Goal: Task Accomplishment & Management: Complete application form

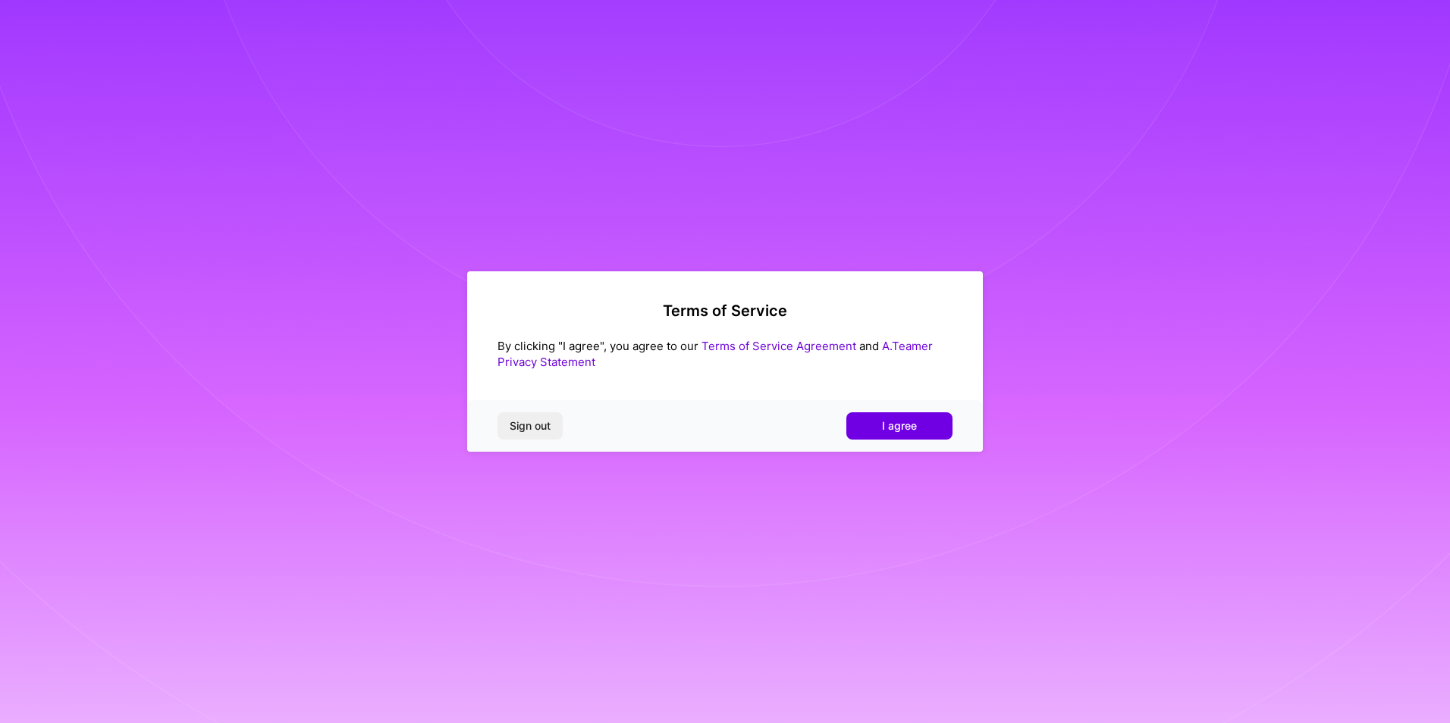
click at [822, 347] on link "Terms of Service Agreement" at bounding box center [778, 346] width 155 height 14
click at [917, 413] on button "I agree" at bounding box center [899, 426] width 106 height 27
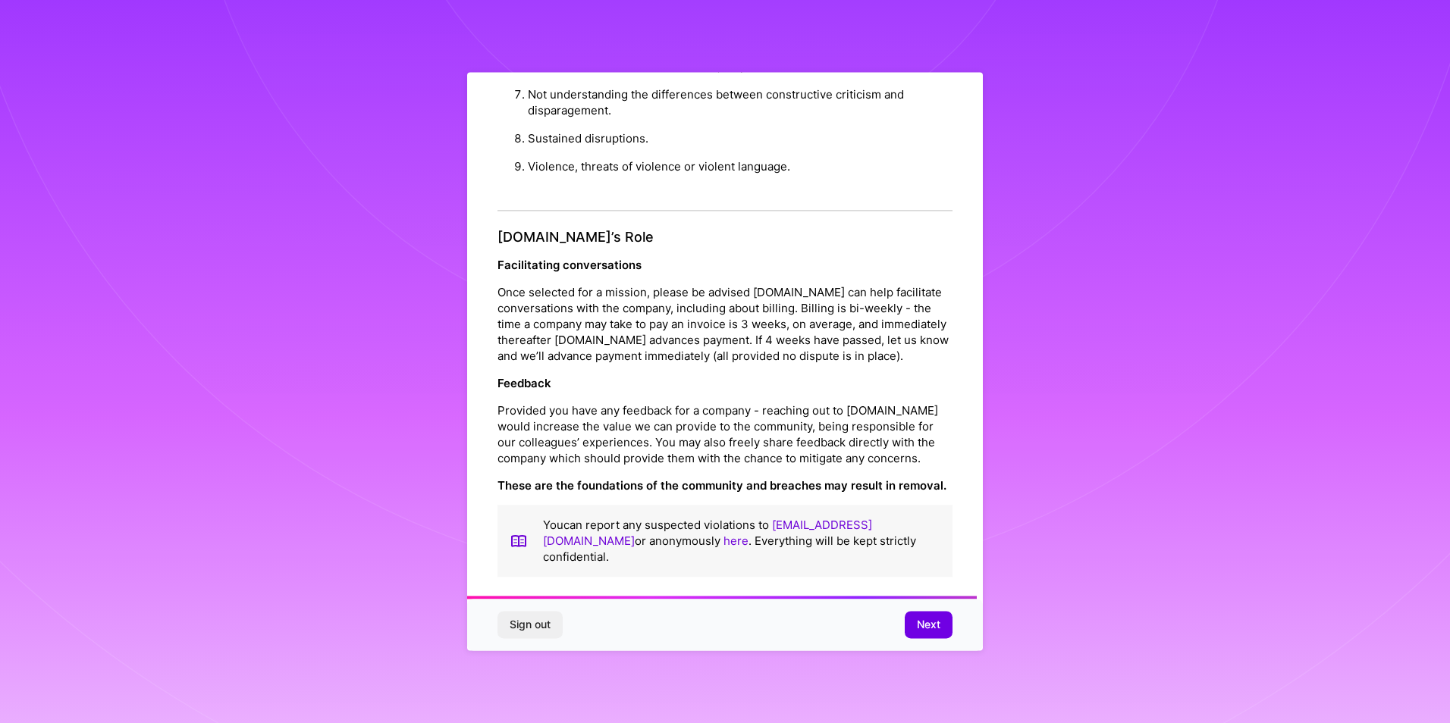
scroll to position [1611, 0]
click at [920, 618] on span "Next" at bounding box center [929, 625] width 24 height 15
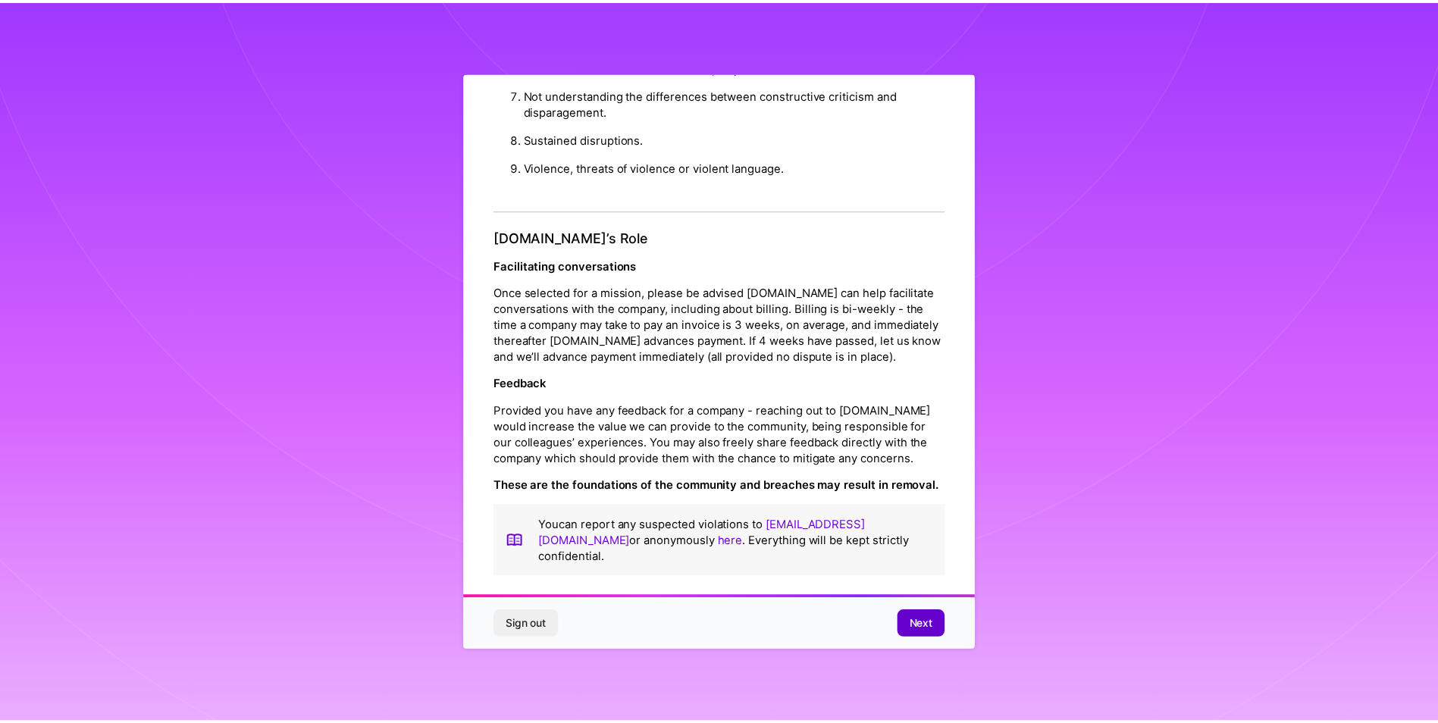
scroll to position [0, 0]
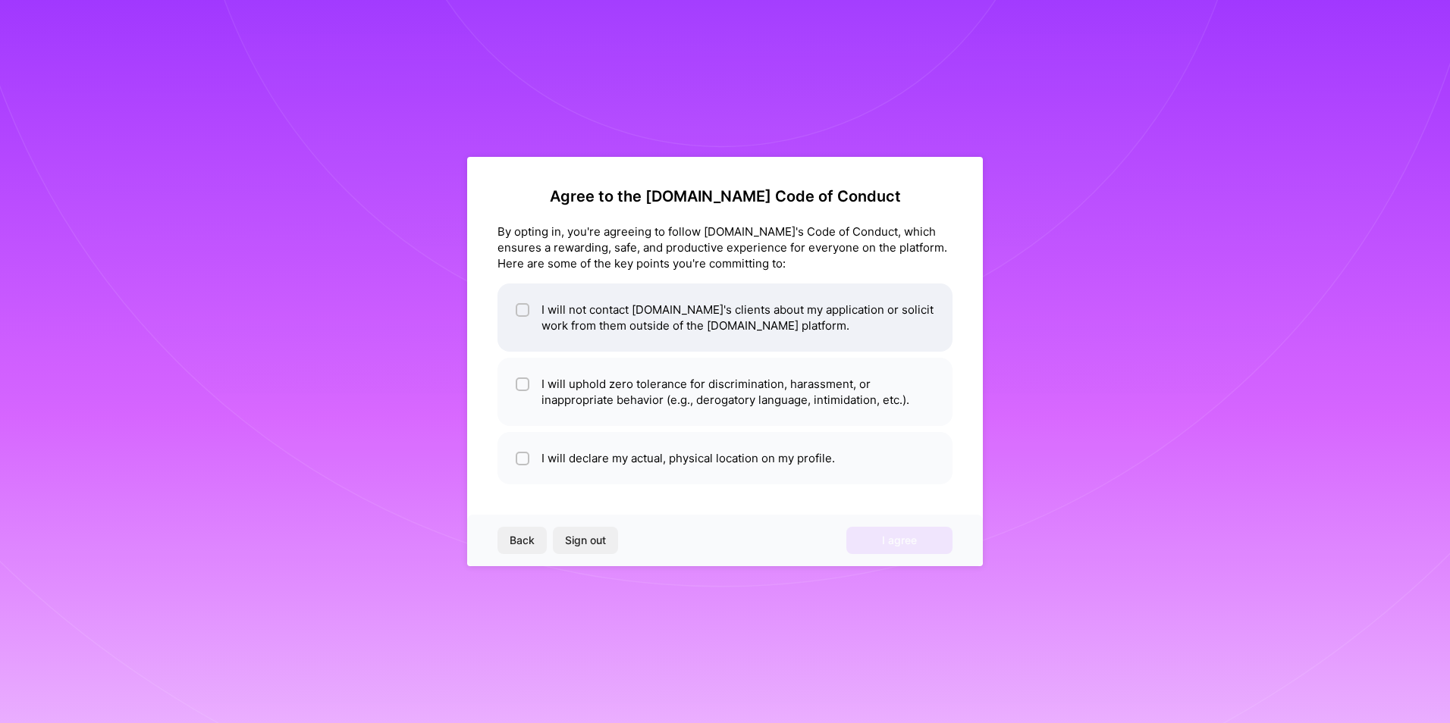
drag, startPoint x: 519, startPoint y: 305, endPoint x: 554, endPoint y: 368, distance: 72.3
click at [521, 307] on div at bounding box center [523, 310] width 14 height 14
checkbox input "true"
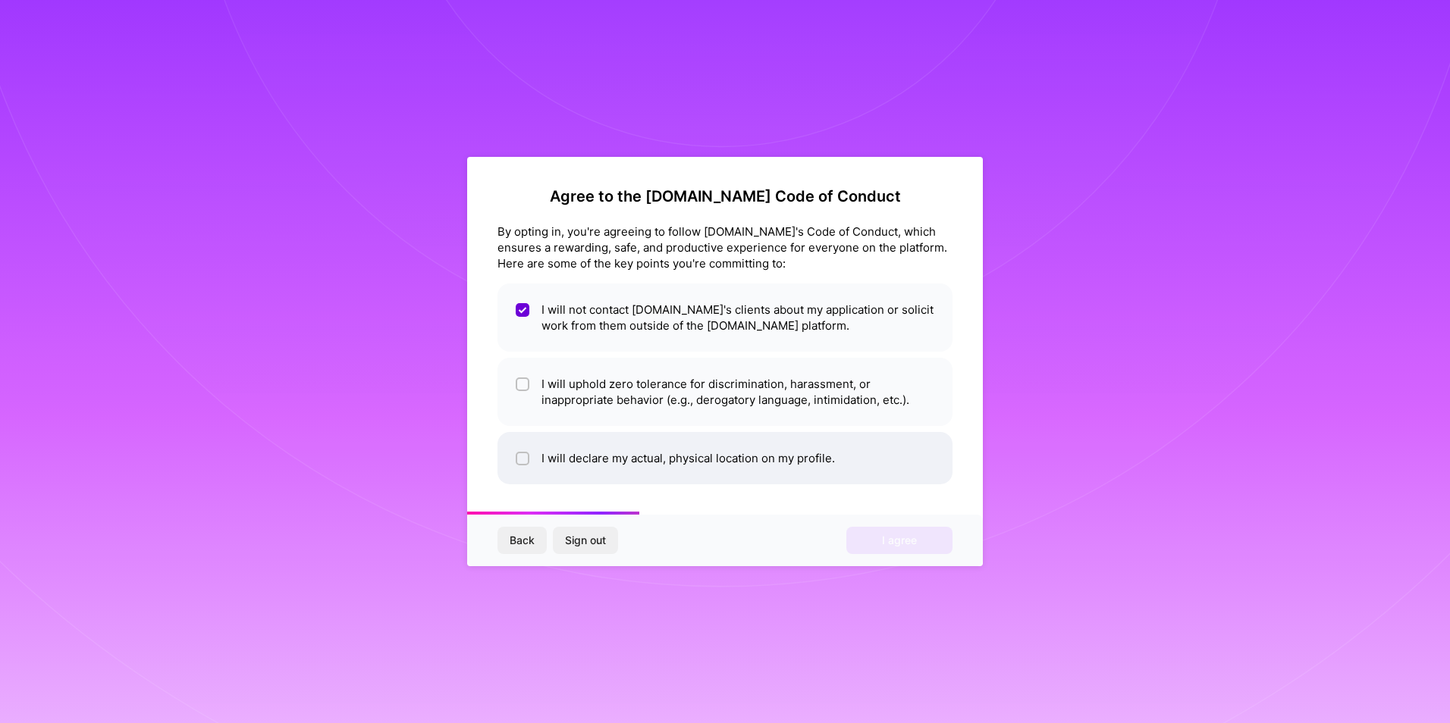
drag, startPoint x: 522, startPoint y: 381, endPoint x: 535, endPoint y: 437, distance: 57.7
click at [525, 391] on div at bounding box center [523, 385] width 14 height 14
checkbox input "true"
click at [530, 455] on li "I will declare my actual, physical location on my profile." at bounding box center [724, 458] width 455 height 52
checkbox input "true"
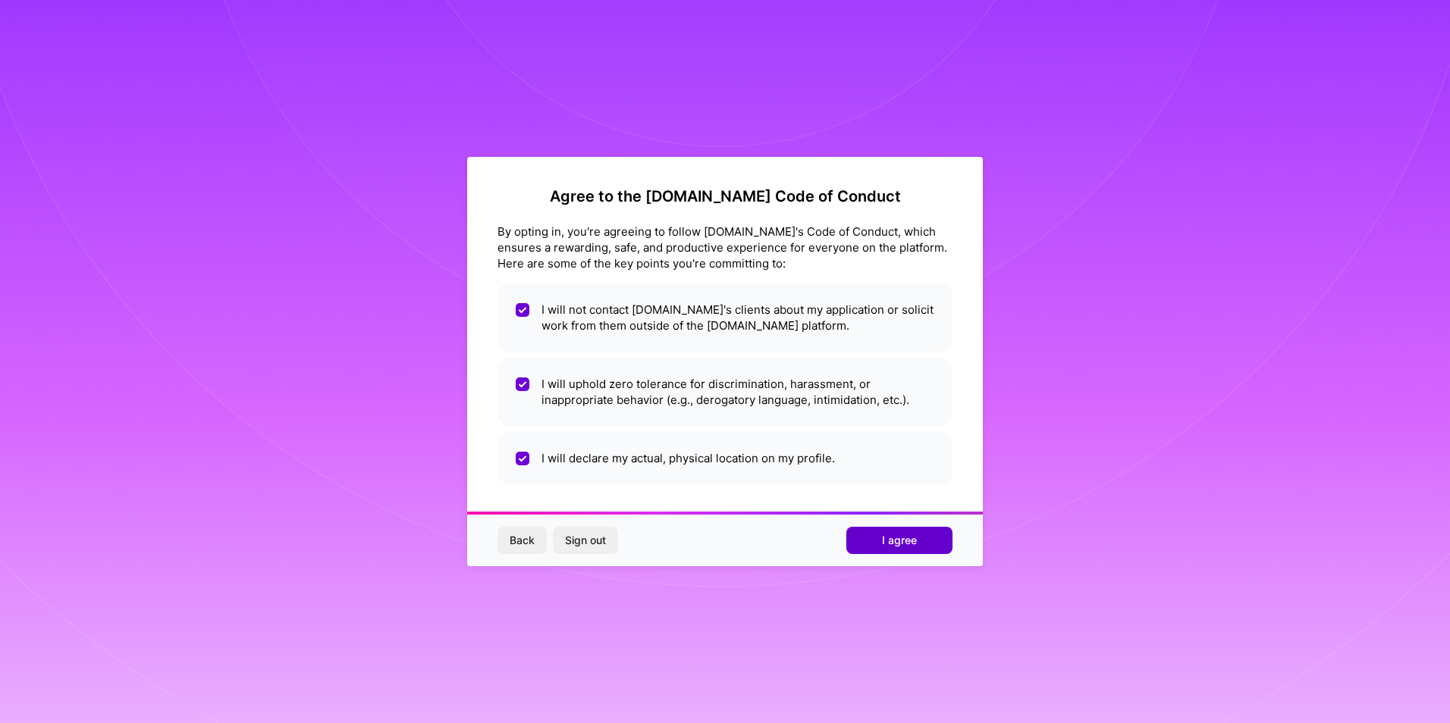
click at [911, 540] on span "I agree" at bounding box center [899, 540] width 35 height 15
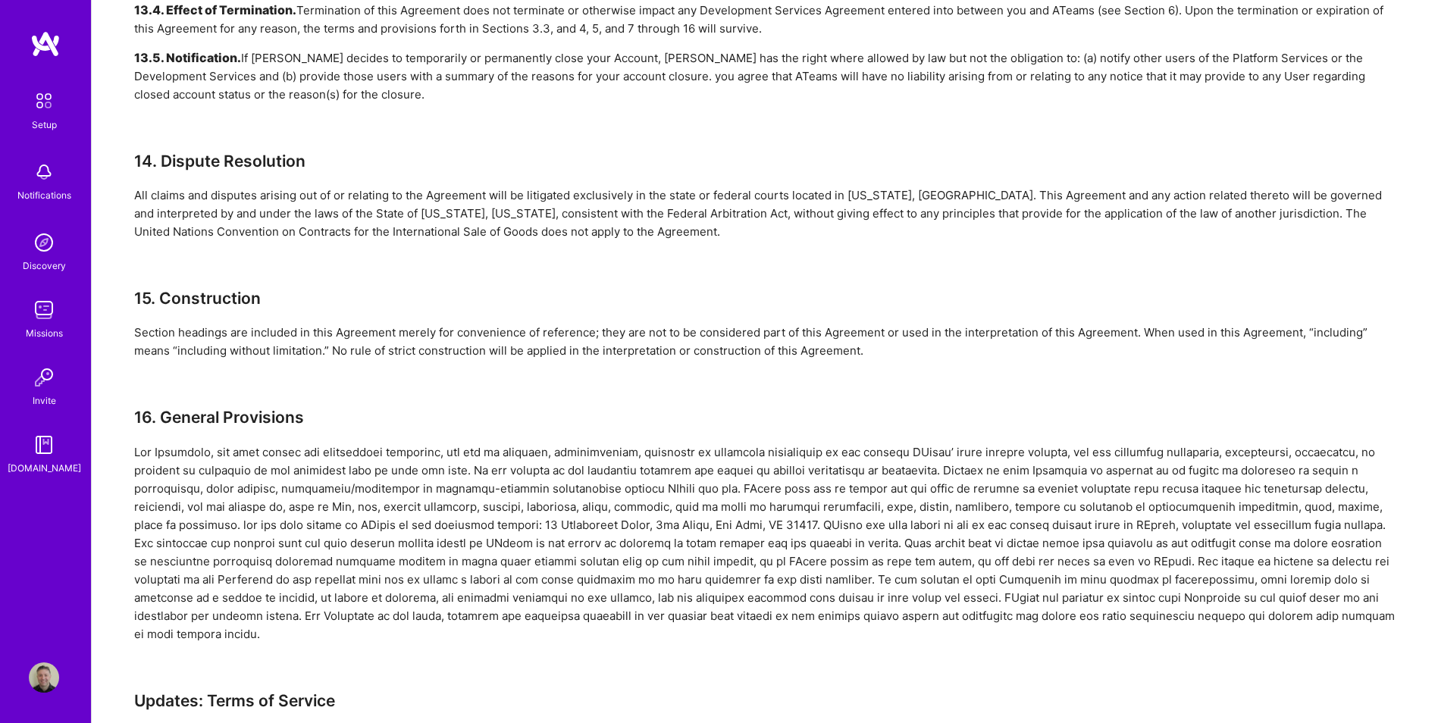
scroll to position [3368, 0]
